Goal: Find specific page/section: Find specific page/section

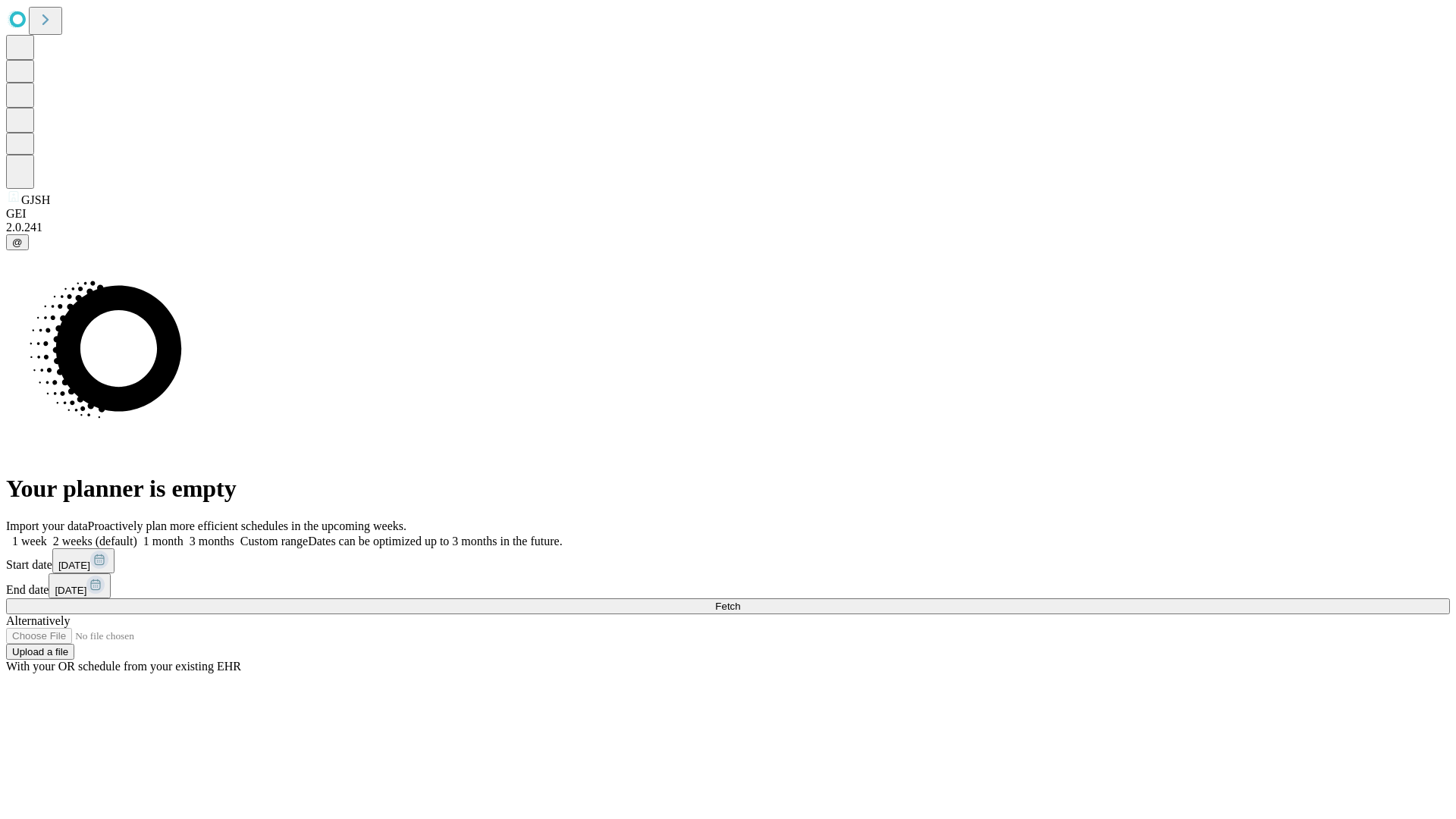
click at [740, 600] on span "Fetch" at bounding box center [728, 606] width 25 height 11
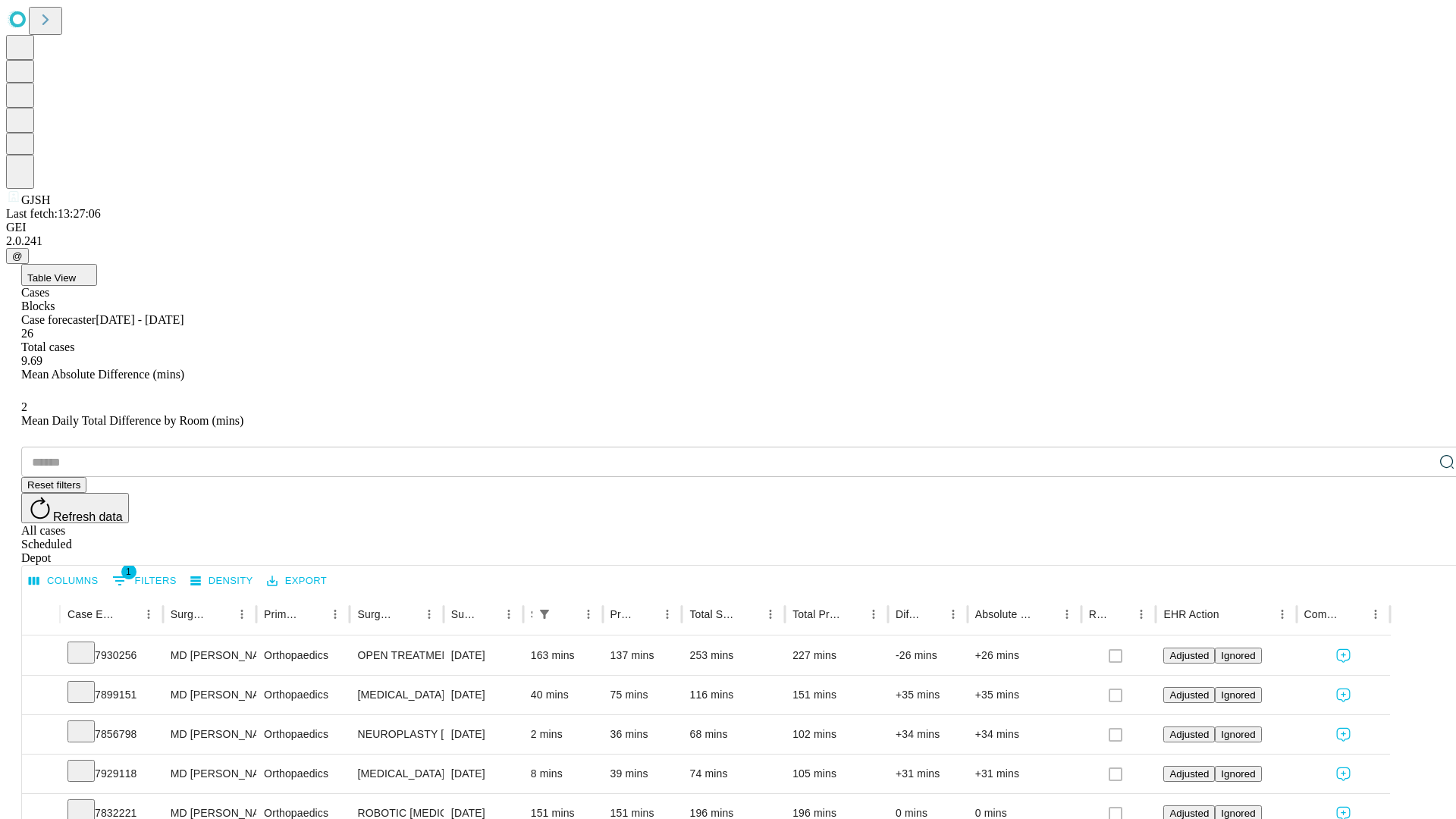
click at [1416, 551] on div "Depot" at bounding box center [743, 558] width 1444 height 13
